Goal: Information Seeking & Learning: Understand process/instructions

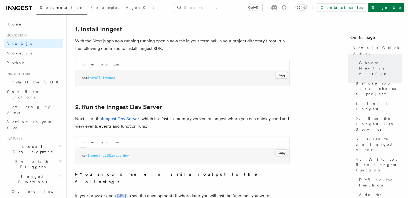
scroll to position [295, 0]
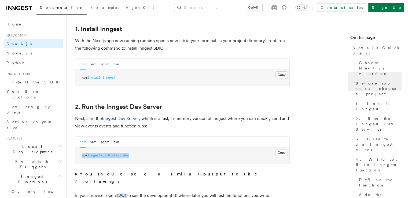
drag, startPoint x: 136, startPoint y: 154, endPoint x: 75, endPoint y: 156, distance: 61.2
click at [75, 156] on pre "npx inngest-cli@latest dev" at bounding box center [182, 156] width 214 height 16
copy span "npx inngest-cli@latest dev"
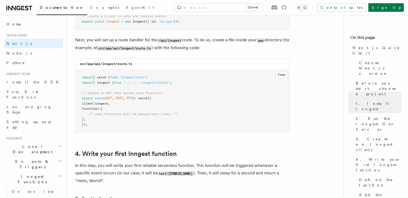
scroll to position [752, 0]
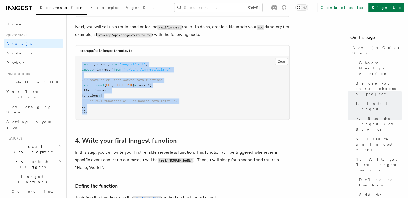
drag, startPoint x: 100, startPoint y: 110, endPoint x: 76, endPoint y: 66, distance: 50.2
click at [76, 66] on pre "import { serve } from "inngest/next" ; import { inngest } from "../../../innges…" at bounding box center [182, 87] width 214 height 63
drag, startPoint x: 76, startPoint y: 65, endPoint x: 109, endPoint y: 115, distance: 60.1
click at [109, 115] on pre "import { serve } from "inngest/next" ; import { inngest } from "../../../innges…" at bounding box center [182, 87] width 214 height 63
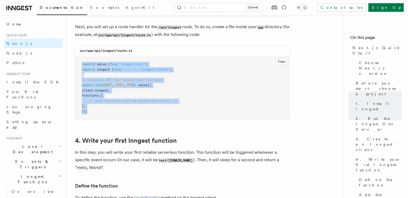
click at [109, 115] on pre "import { serve } from "inngest/next" ; import { inngest } from "../../../innges…" at bounding box center [182, 87] width 214 height 63
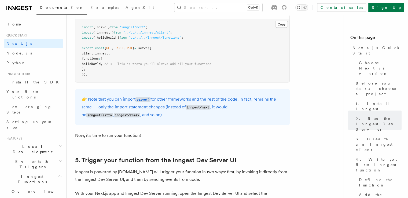
scroll to position [1128, 0]
